Goal: Check status: Check status

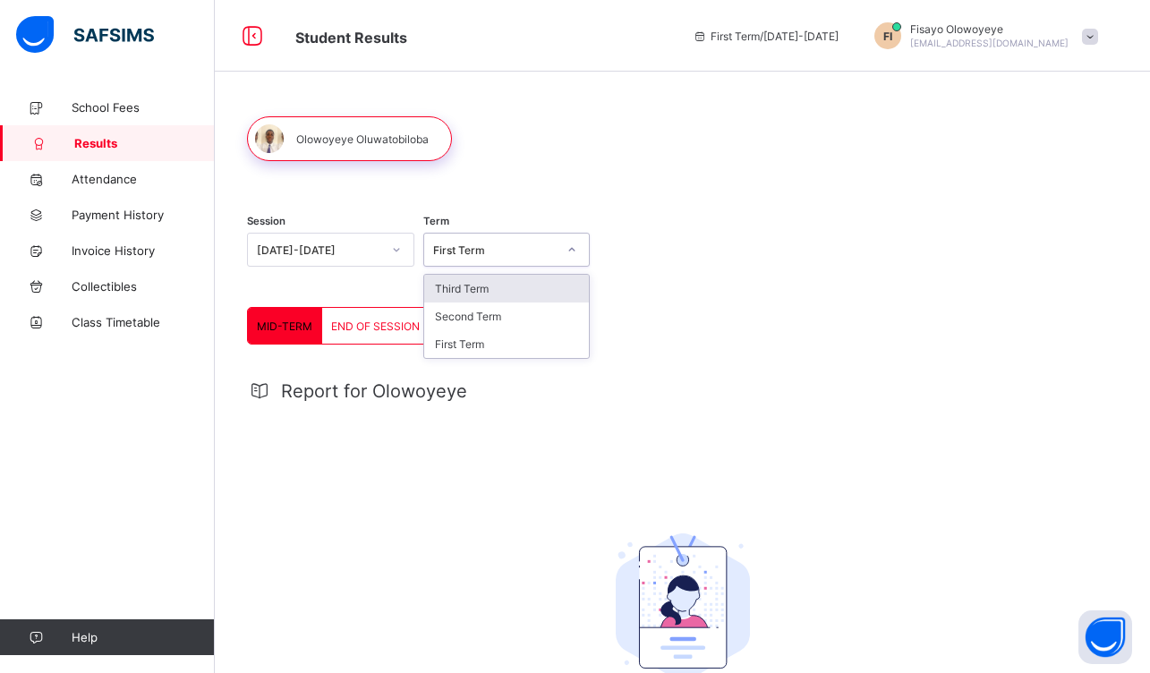
click at [466, 245] on div "First Term" at bounding box center [495, 249] width 124 height 13
click at [352, 267] on div "Session [DATE]-[DATE]" at bounding box center [330, 252] width 167 height 74
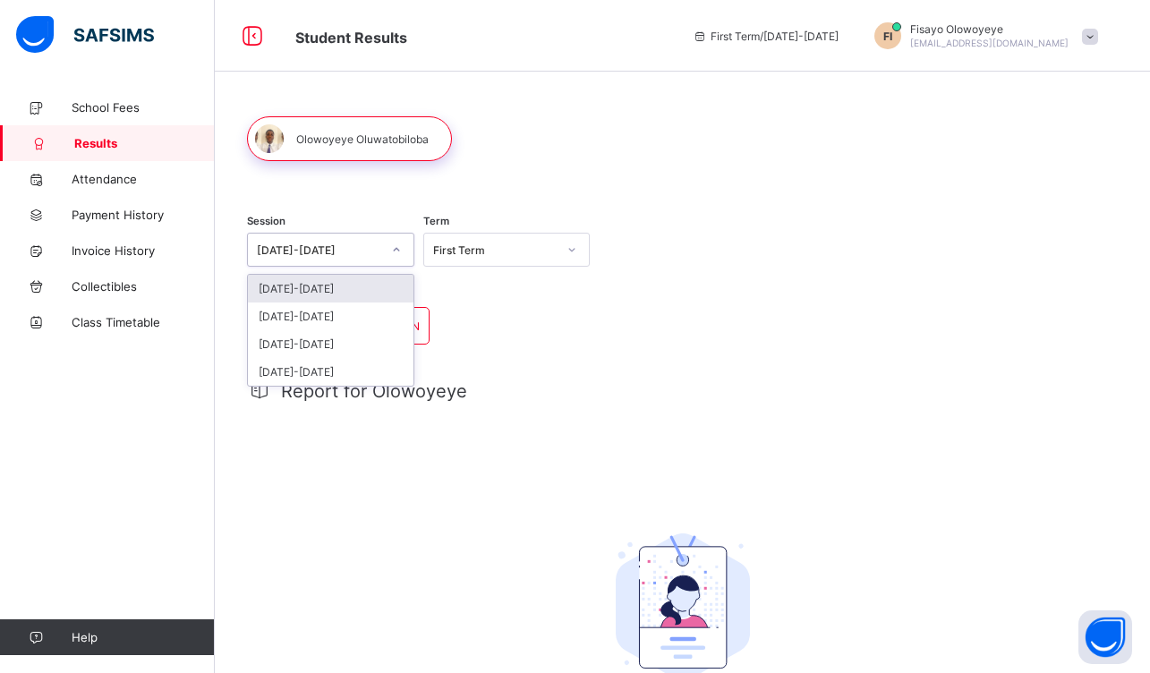
click at [362, 258] on div "[DATE]-[DATE]" at bounding box center [314, 249] width 132 height 25
click at [332, 320] on div "[DATE]-[DATE]" at bounding box center [331, 316] width 166 height 28
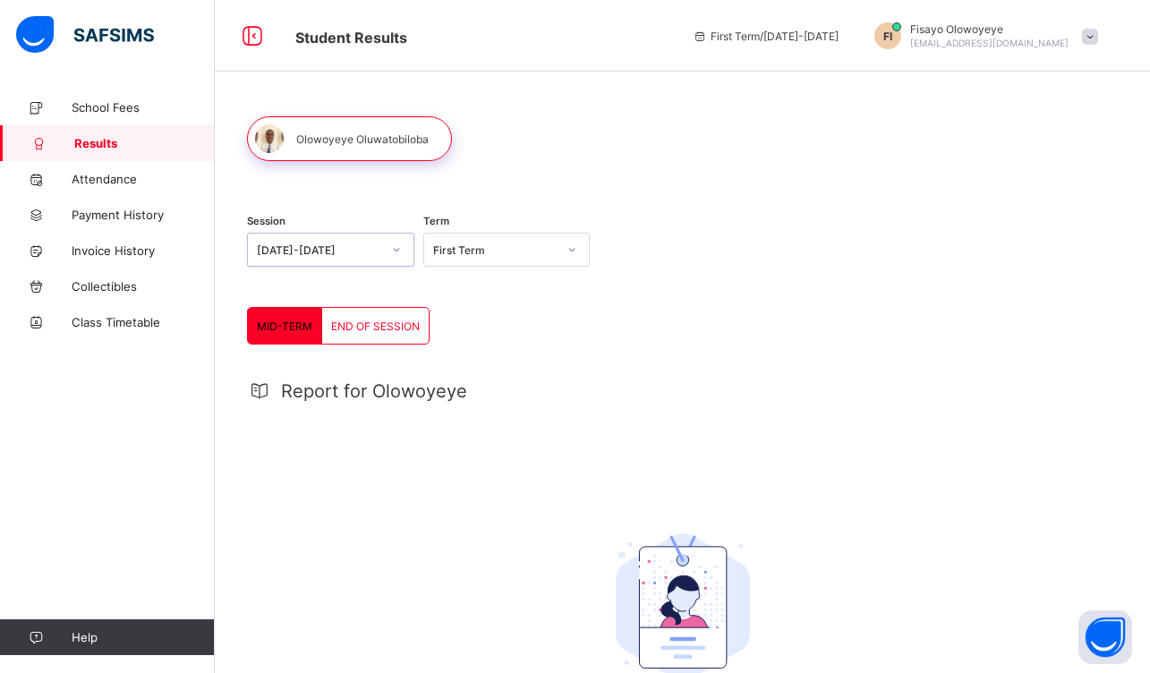
click at [482, 258] on div "First Term" at bounding box center [490, 249] width 132 height 25
click at [452, 353] on div "Third Term" at bounding box center [507, 344] width 166 height 28
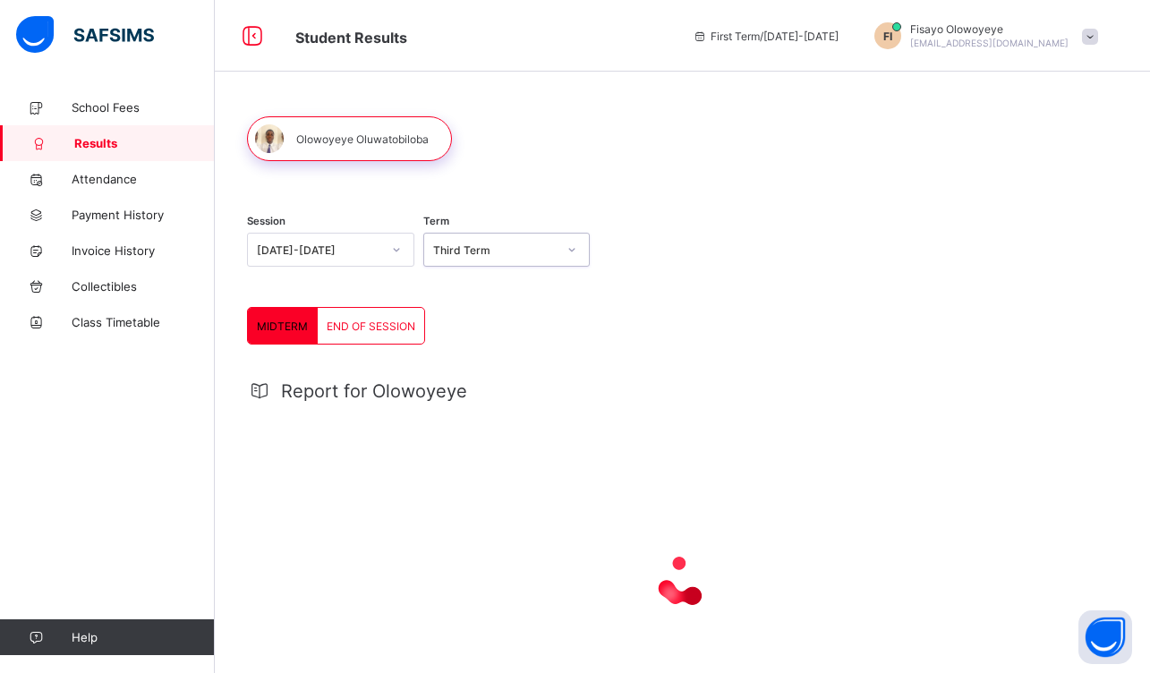
click at [387, 320] on span "END OF SESSION" at bounding box center [371, 325] width 89 height 13
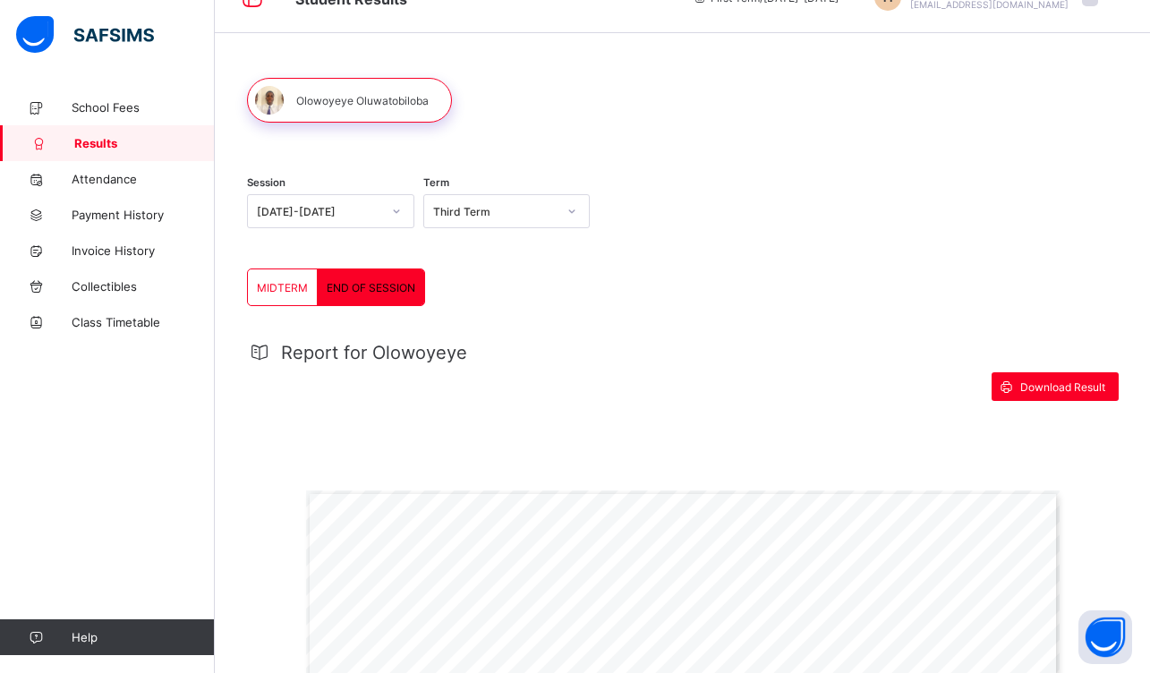
scroll to position [599, 0]
